Goal: Task Accomplishment & Management: Complete application form

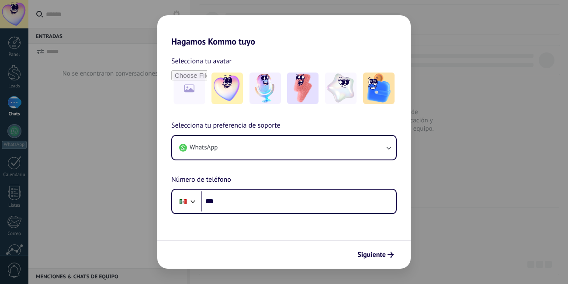
click at [449, 95] on div "Hagamos Kommo tuyo Selecciona tu avatar Selecciona tu preferencia de soporte Wh…" at bounding box center [284, 142] width 568 height 284
click at [221, 92] on img at bounding box center [226, 88] width 31 height 31
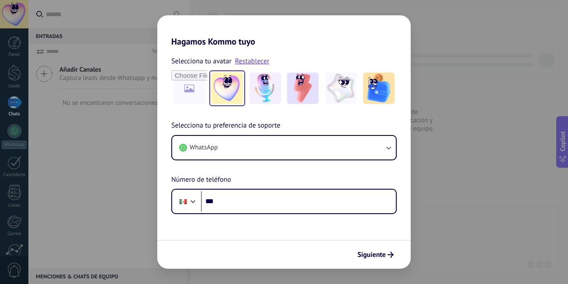
click at [446, 190] on div "Hagamos Kommo tuyo Selecciona tu avatar Restablecer Selecciona tu preferencia d…" at bounding box center [284, 142] width 568 height 284
click at [373, 252] on span "Siguiente" at bounding box center [371, 255] width 28 height 6
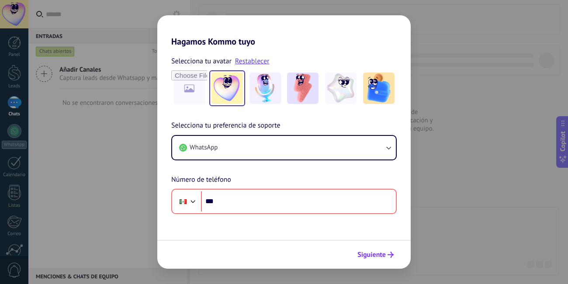
click at [373, 252] on span "Siguiente" at bounding box center [371, 255] width 28 height 6
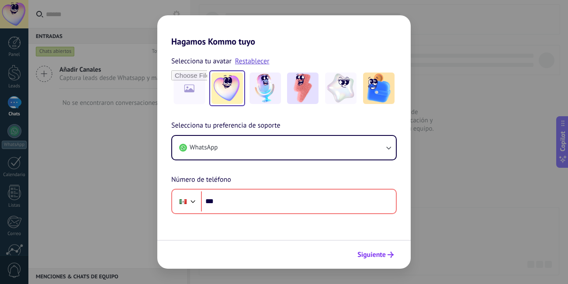
click at [373, 252] on span "Siguiente" at bounding box center [371, 255] width 28 height 6
click at [458, 213] on div "Hagamos Kommo tuyo Selecciona tu avatar Restablecer Selecciona tu preferencia d…" at bounding box center [284, 142] width 568 height 284
click at [68, 160] on div "Hagamos Kommo tuyo Selecciona tu avatar Restablecer Selecciona tu preferencia d…" at bounding box center [284, 142] width 568 height 284
click at [17, 202] on div "Hagamos Kommo tuyo Selecciona tu avatar Restablecer Selecciona tu preferencia d…" at bounding box center [284, 142] width 568 height 284
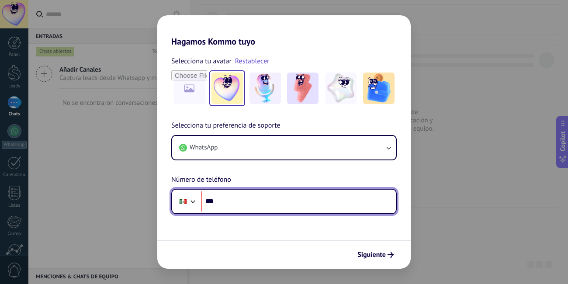
click at [278, 194] on input "***" at bounding box center [298, 201] width 195 height 20
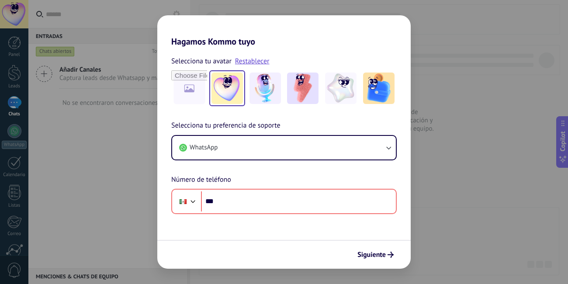
click at [479, 159] on div "Hagamos Kommo tuyo Selecciona tu avatar Restablecer Selecciona tu preferencia d…" at bounding box center [284, 142] width 568 height 284
click at [393, 256] on icon "submit" at bounding box center [390, 255] width 6 height 6
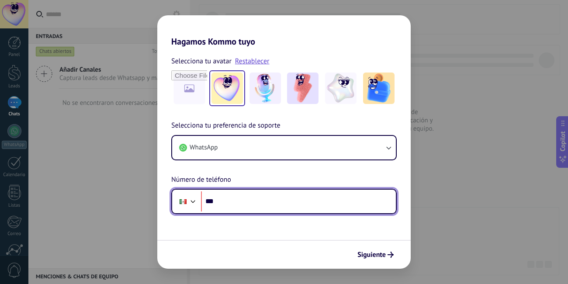
click at [303, 200] on input "***" at bounding box center [298, 201] width 195 height 20
type input "**********"
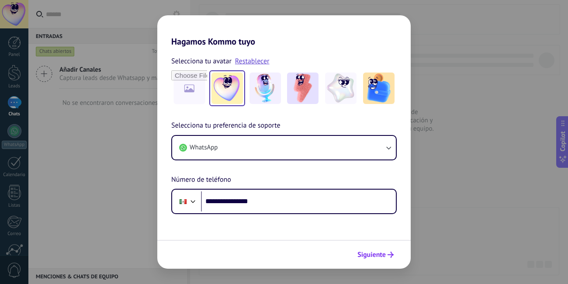
click at [370, 252] on span "Siguiente" at bounding box center [371, 255] width 28 height 6
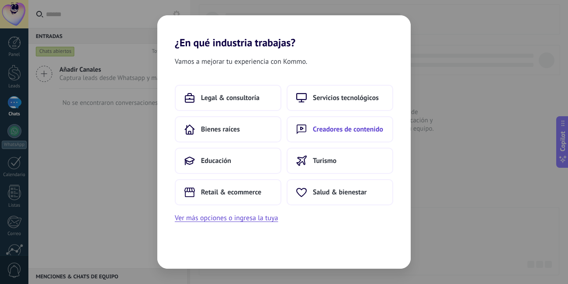
drag, startPoint x: 322, startPoint y: 101, endPoint x: 341, endPoint y: 130, distance: 35.0
click at [341, 130] on div "Legal & consultoría Servicios tecnológicos Bienes raíces Creadores de contenido…" at bounding box center [284, 145] width 218 height 121
click at [229, 105] on button "Legal & consultoría" at bounding box center [228, 98] width 107 height 26
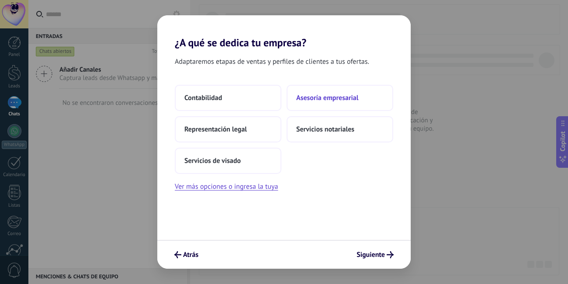
click at [342, 103] on button "Asesoría empresarial" at bounding box center [340, 98] width 107 height 26
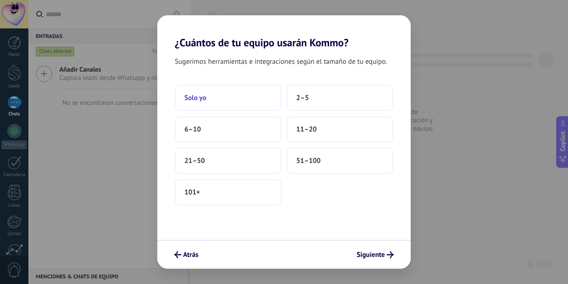
click at [237, 104] on button "Solo yo" at bounding box center [228, 98] width 107 height 26
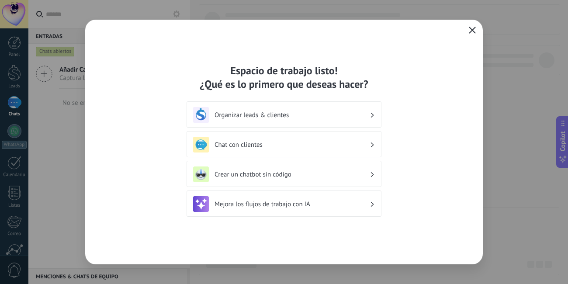
click at [472, 36] on button "button" at bounding box center [471, 30] width 11 height 12
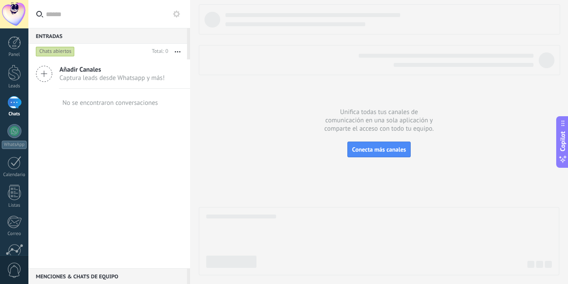
scroll to position [80, 0]
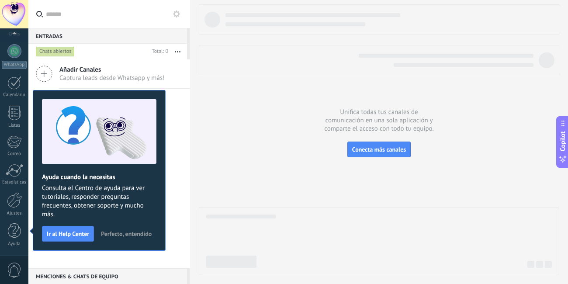
click at [71, 244] on div "Ayuda cuando la necesitas Consulta el Centro de ayuda para ver tutoriales, resp…" at bounding box center [99, 170] width 133 height 161
click at [71, 242] on div "Ayuda cuando la necesitas Consulta el Centro de ayuda para ver tutoriales, resp…" at bounding box center [99, 170] width 133 height 161
click at [75, 239] on button "Ir al Help Center" at bounding box center [68, 234] width 52 height 16
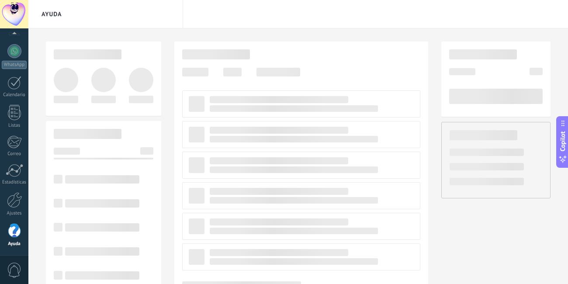
scroll to position [80, 0]
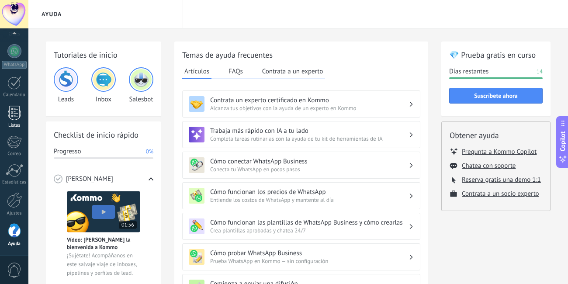
click at [15, 112] on div at bounding box center [14, 112] width 13 height 15
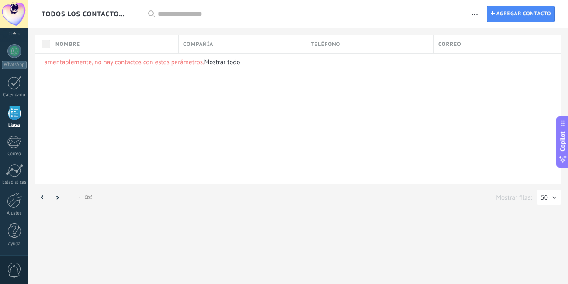
scroll to position [80, 0]
click at [15, 112] on div at bounding box center [14, 112] width 13 height 15
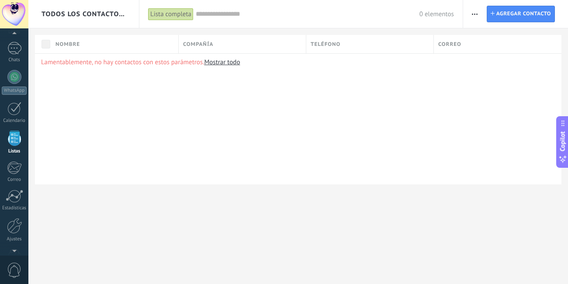
click at [225, 64] on link "Mostrar todo" at bounding box center [222, 62] width 36 height 8
click at [208, 47] on span "Compañía" at bounding box center [198, 44] width 30 height 8
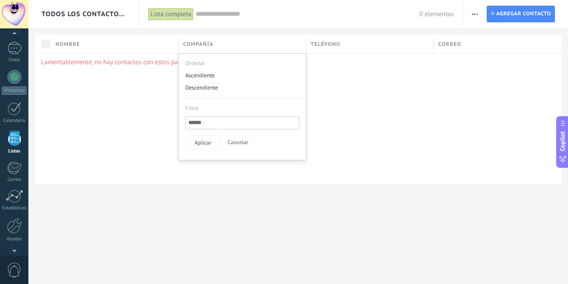
click at [326, 43] on span "Teléfono" at bounding box center [326, 44] width 30 height 8
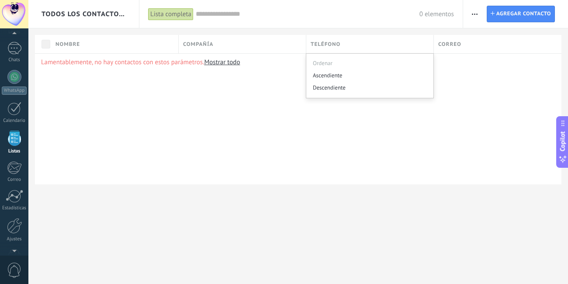
click at [447, 45] on span "Correo" at bounding box center [449, 44] width 23 height 8
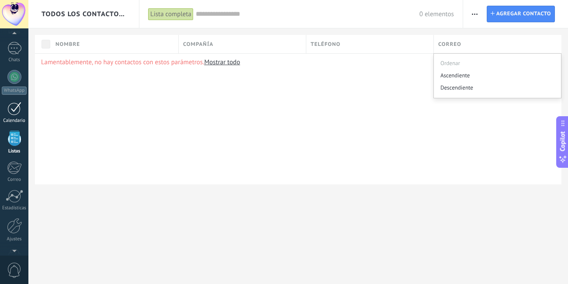
click at [11, 107] on div at bounding box center [14, 109] width 14 height 14
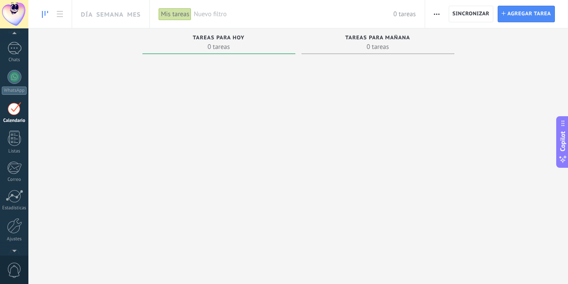
scroll to position [25, 0]
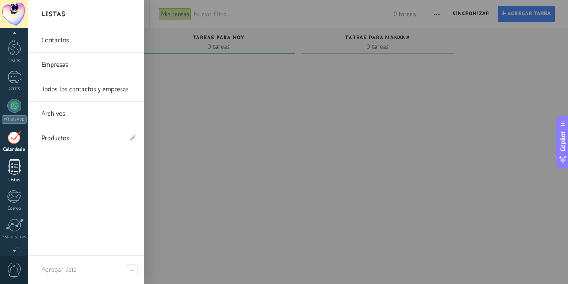
click at [10, 169] on div at bounding box center [14, 166] width 13 height 15
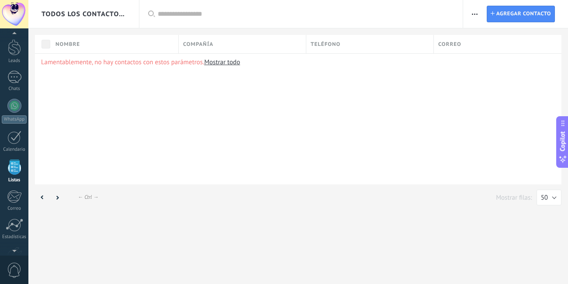
scroll to position [25, 0]
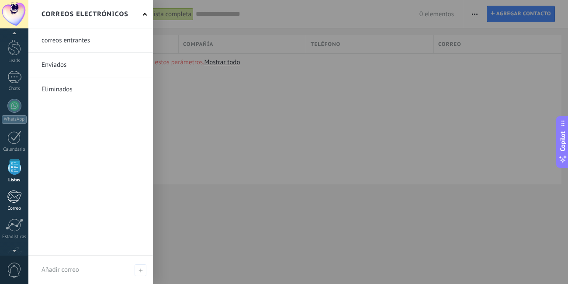
click at [9, 199] on div at bounding box center [14, 196] width 14 height 13
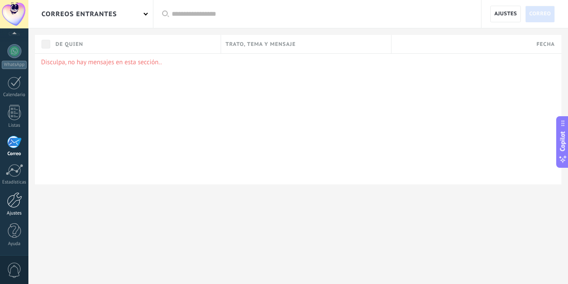
scroll to position [80, 0]
click at [13, 208] on div "Ajustes" at bounding box center [14, 204] width 28 height 24
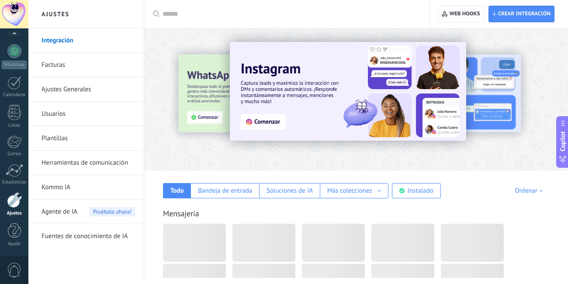
scroll to position [80, 0]
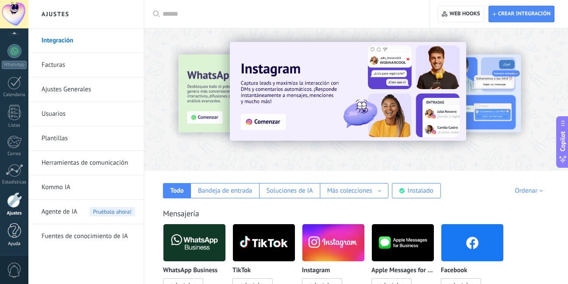
click at [17, 233] on div at bounding box center [14, 230] width 13 height 15
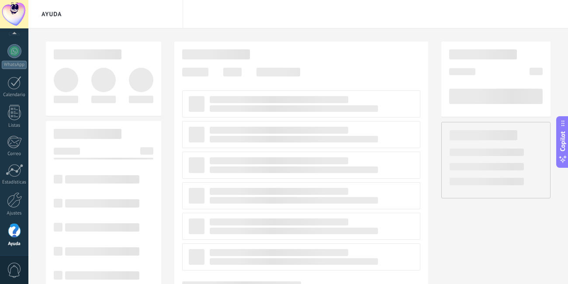
scroll to position [80, 0]
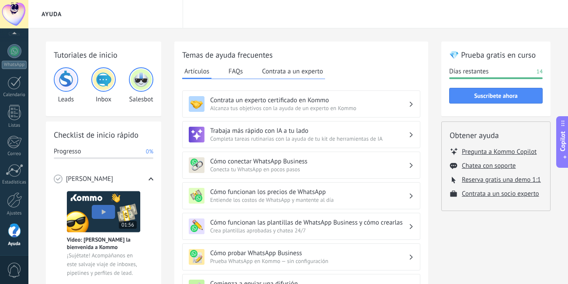
click at [364, 44] on div "Temas de ayuda frecuentes Artículos FAQs Contrata a un experto Contrata un expe…" at bounding box center [301, 278] width 254 height 475
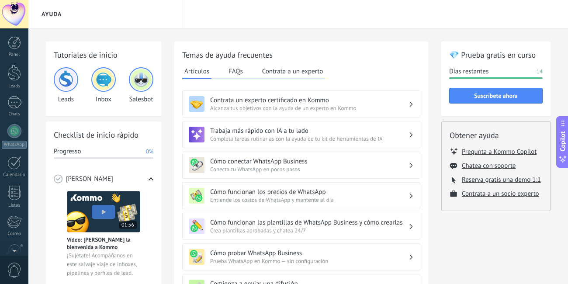
click at [17, 33] on div "© 2025 derechos reservados | Términos de uso Soporte técnico bright dr. ID de c…" at bounding box center [14, 142] width 28 height 284
click at [17, 43] on div at bounding box center [14, 42] width 13 height 13
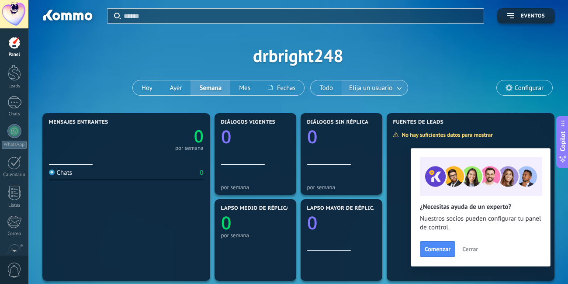
click at [380, 87] on span "Elija un usuario" at bounding box center [370, 88] width 47 height 12
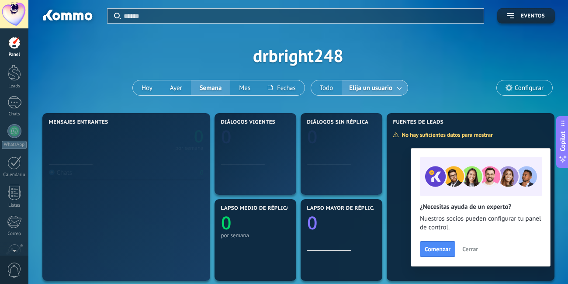
click at [380, 87] on span "Elija un usuario" at bounding box center [370, 88] width 47 height 12
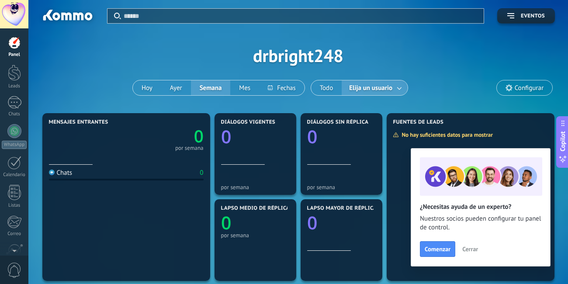
click at [404, 95] on div "Elija un usuario" at bounding box center [375, 87] width 66 height 15
click at [399, 90] on link at bounding box center [400, 88] width 16 height 14
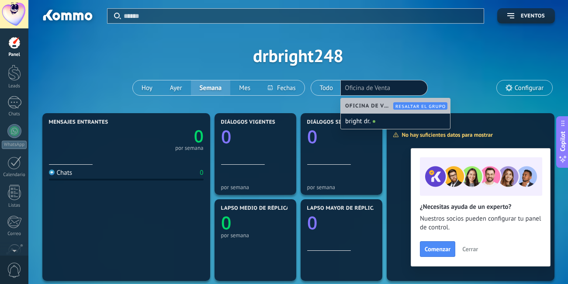
click at [408, 69] on div "Aplicar Eventos drbright248 [DATE] [DATE] Semana Mes Todo Elija un usuario Ofic…" at bounding box center [297, 55] width 513 height 111
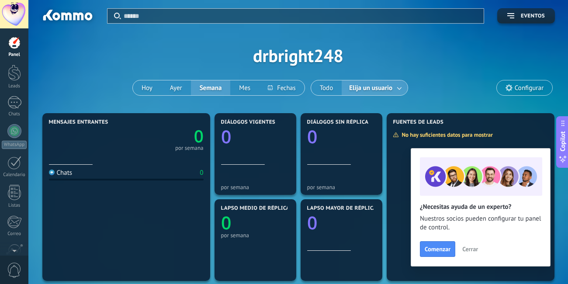
click at [474, 250] on span "Cerrar" at bounding box center [470, 249] width 16 height 6
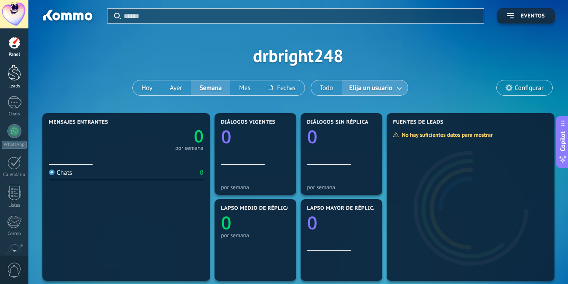
click at [19, 73] on div at bounding box center [14, 73] width 13 height 16
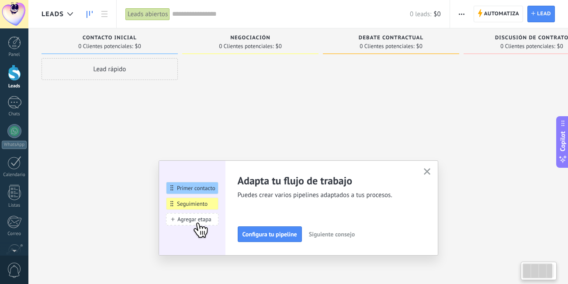
click at [148, 60] on div "Lead rápido" at bounding box center [109, 69] width 136 height 22
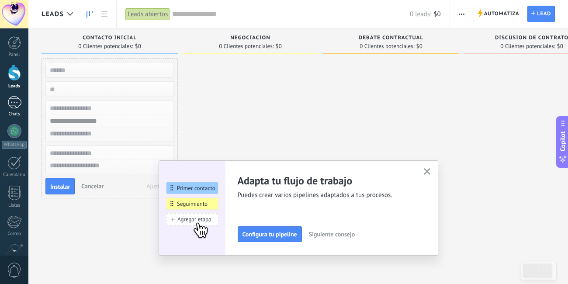
click at [11, 102] on div at bounding box center [14, 102] width 14 height 13
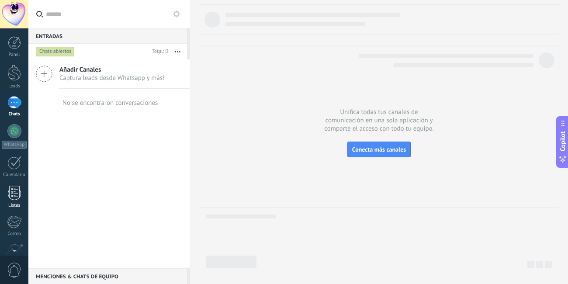
click at [18, 195] on div at bounding box center [14, 192] width 13 height 15
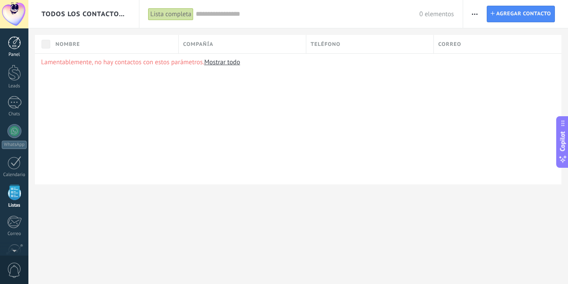
click at [18, 42] on div at bounding box center [14, 42] width 13 height 13
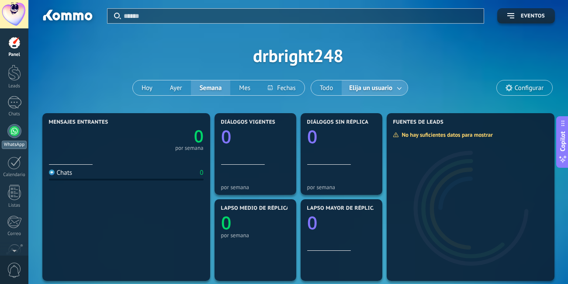
click at [10, 129] on div at bounding box center [14, 131] width 14 height 14
